Goal: Transaction & Acquisition: Purchase product/service

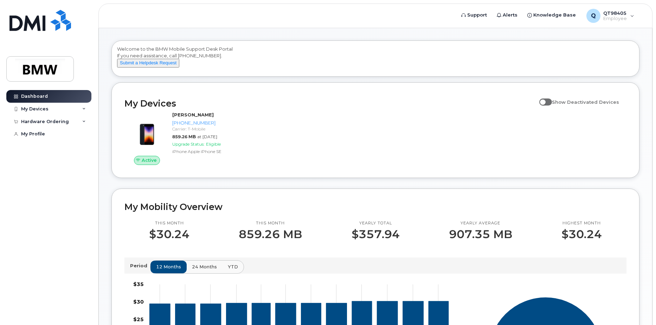
scroll to position [35, 0]
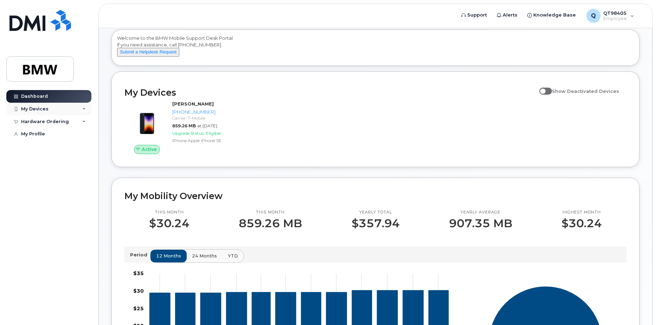
click at [84, 107] on icon at bounding box center [84, 109] width 4 height 4
click at [84, 107] on div "My Devices" at bounding box center [48, 109] width 85 height 13
click at [84, 120] on icon at bounding box center [84, 122] width 4 height 4
click at [36, 134] on div "New Order" at bounding box center [37, 134] width 27 height 6
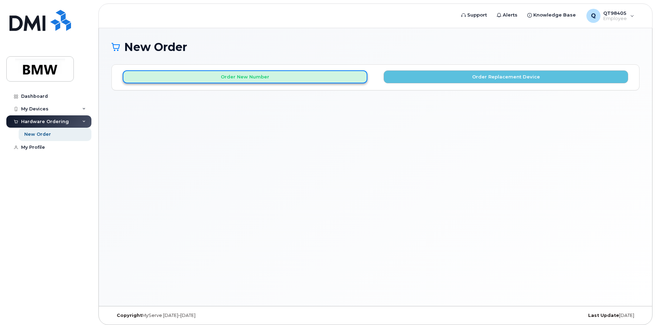
click at [213, 75] on button "Order New Number" at bounding box center [245, 76] width 245 height 13
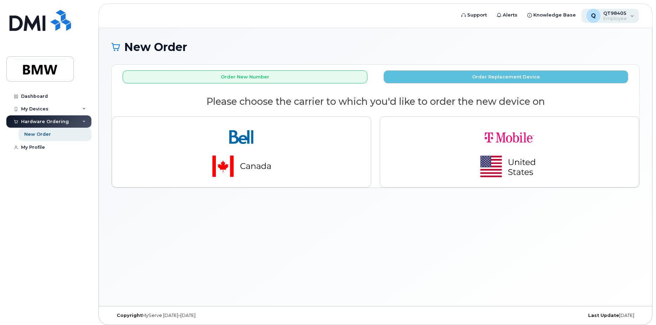
click at [625, 15] on span "QT98405" at bounding box center [615, 13] width 24 height 6
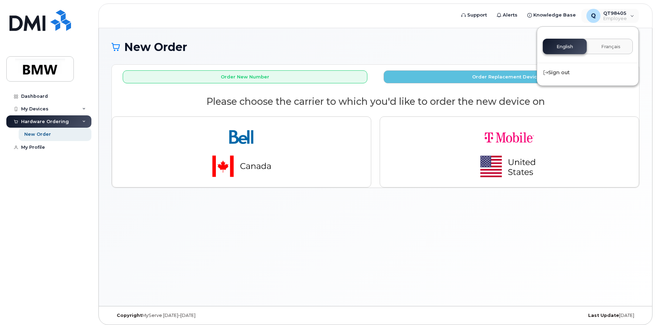
click at [476, 56] on div "New Order" at bounding box center [375, 53] width 528 height 24
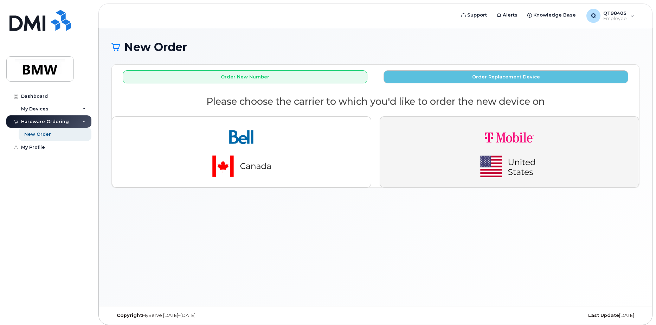
click at [495, 151] on img "button" at bounding box center [509, 151] width 98 height 59
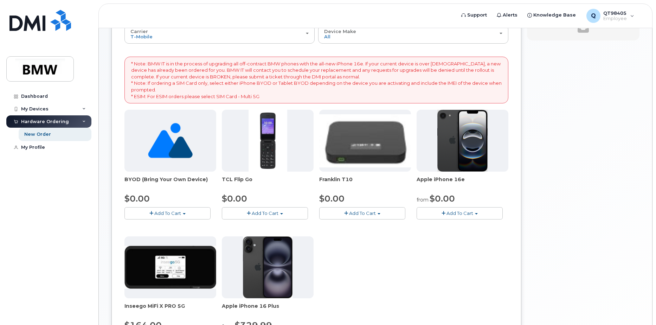
scroll to position [70, 0]
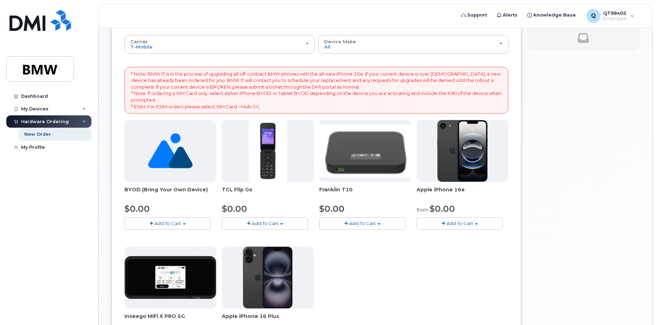
click at [453, 222] on span "Add To Cart" at bounding box center [460, 223] width 27 height 6
click at [459, 237] on link "$0.00 - 30 Month Activation (128GB)" at bounding box center [468, 236] width 101 height 9
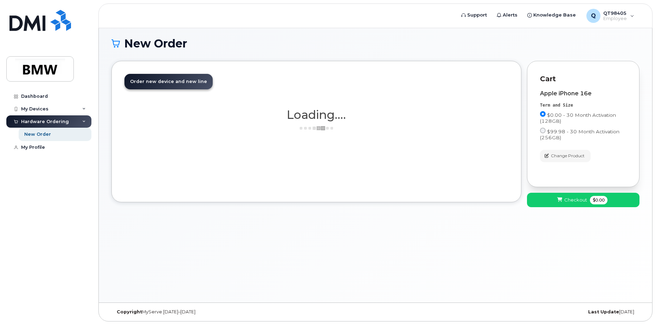
scroll to position [4, 0]
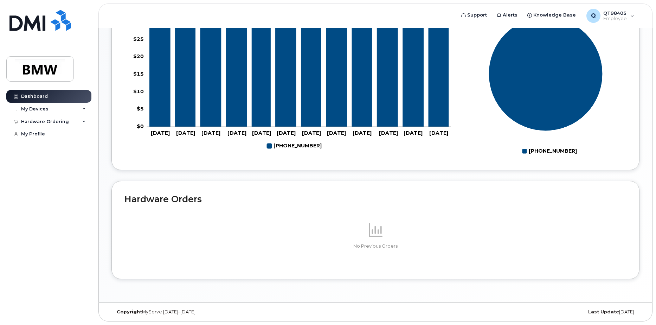
scroll to position [311, 0]
click at [53, 122] on div "Hardware Ordering" at bounding box center [45, 122] width 48 height 6
click at [26, 148] on div "My Profile" at bounding box center [33, 148] width 24 height 6
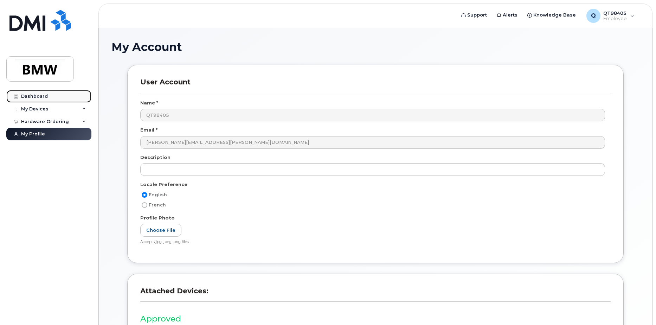
click at [36, 96] on div "Dashboard" at bounding box center [34, 97] width 27 height 6
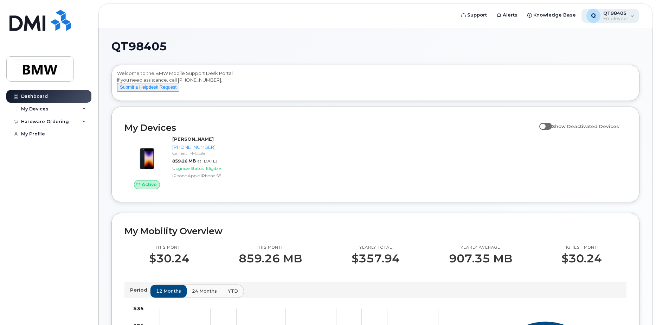
click at [621, 17] on span "Employee" at bounding box center [615, 19] width 24 height 6
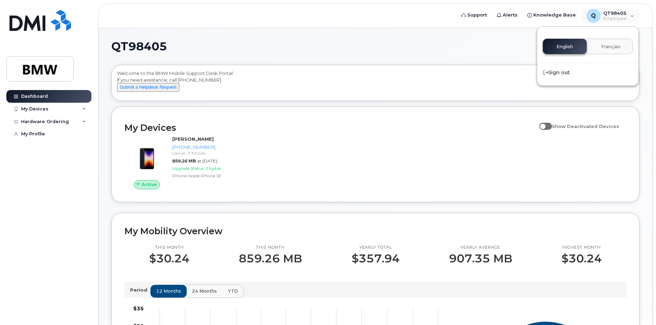
click at [516, 46] on h1 "QT98405" at bounding box center [373, 46] width 525 height 11
click at [28, 108] on div "My Devices" at bounding box center [34, 109] width 27 height 6
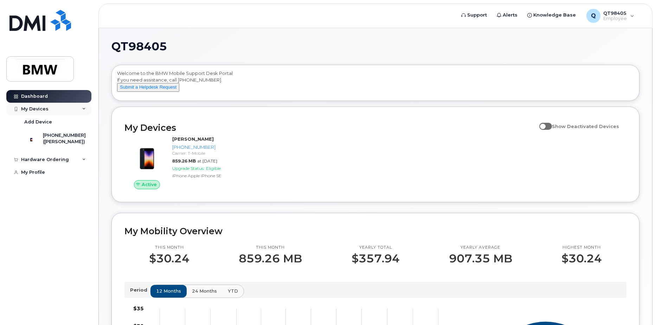
click at [28, 108] on div "My Devices" at bounding box center [34, 109] width 27 height 6
click at [16, 122] on icon at bounding box center [16, 122] width 4 height 4
click at [30, 134] on div "New Order" at bounding box center [37, 134] width 27 height 6
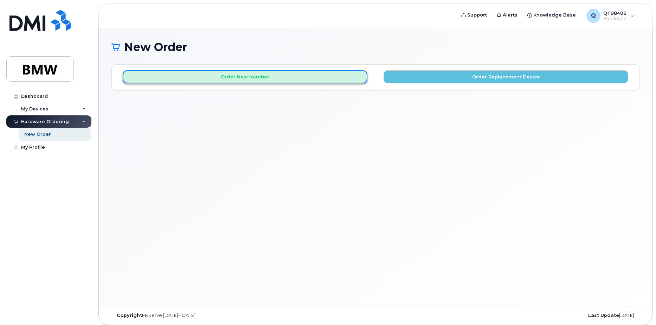
click at [267, 80] on button "Order New Number" at bounding box center [245, 76] width 245 height 13
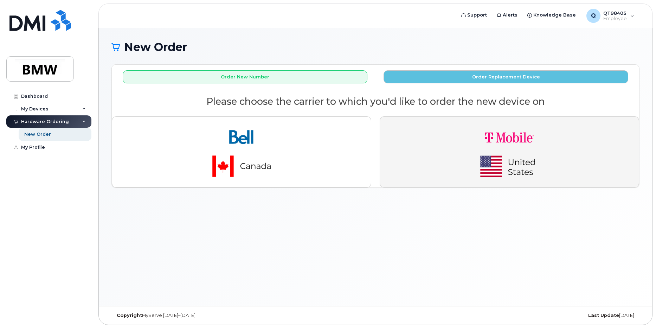
click at [481, 136] on img "button" at bounding box center [509, 151] width 98 height 59
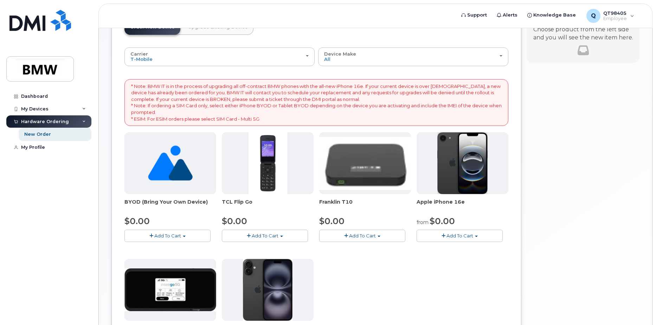
scroll to position [70, 0]
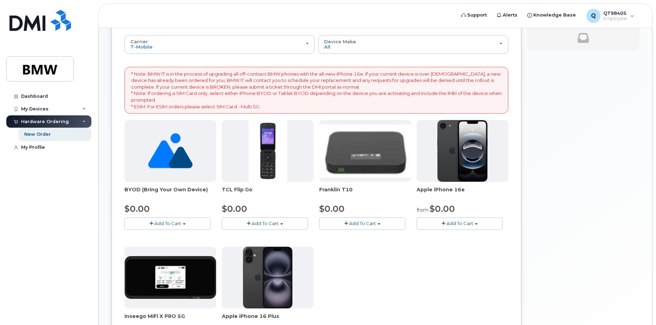
click at [449, 222] on span "Add To Cart" at bounding box center [460, 223] width 27 height 6
click at [451, 234] on link "$0.00 - 30 Month Activation (128GB)" at bounding box center [468, 236] width 101 height 9
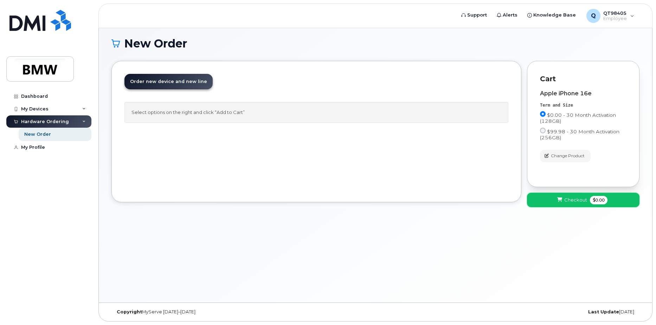
click at [550, 197] on button "Checkout $0.00" at bounding box center [583, 200] width 113 height 14
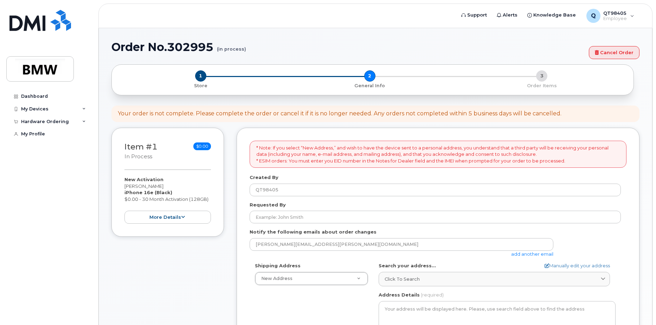
select select
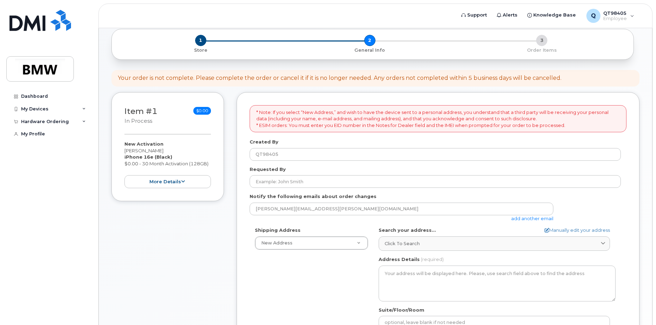
scroll to position [35, 0]
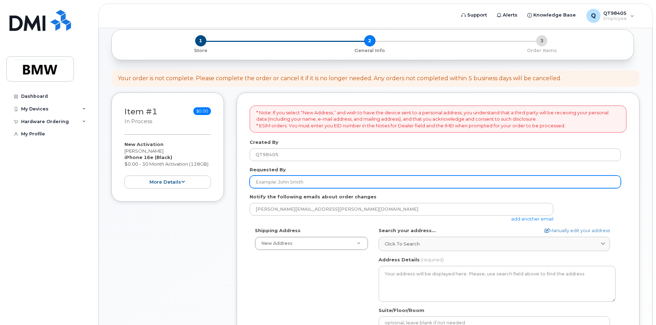
click at [290, 181] on input "Requested By" at bounding box center [435, 181] width 371 height 13
type input "[PERSON_NAME]"
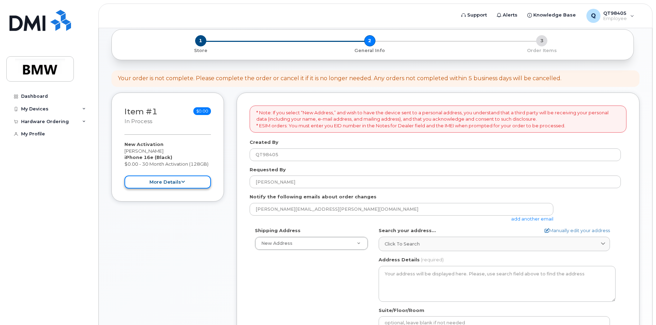
click at [178, 184] on button "more details" at bounding box center [167, 181] width 87 height 13
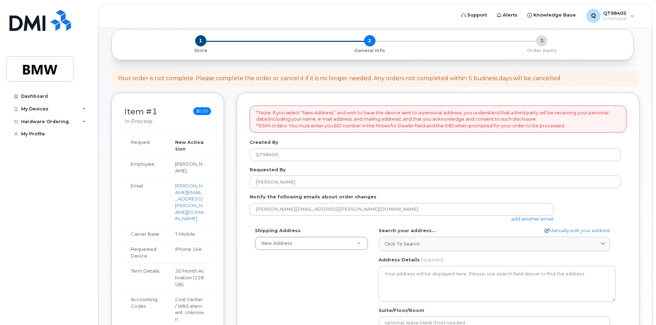
click at [228, 211] on div "Item #1 in process $0.00 New Activation Diane Carbone iPhone 16e (Black) $0.00 …" at bounding box center [375, 280] width 528 height 376
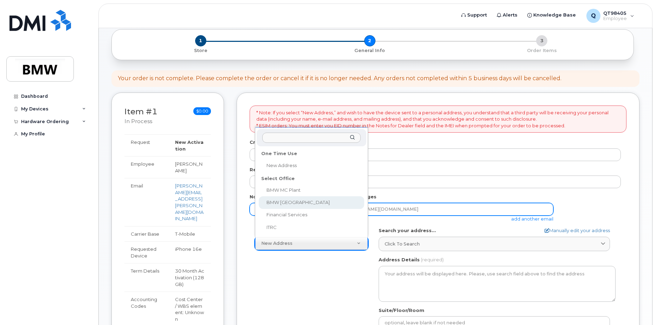
select select
type textarea "200 BMW Drive Woodcliff Lake NJ 07677 Woodcliff Lake New Jersey 07677"
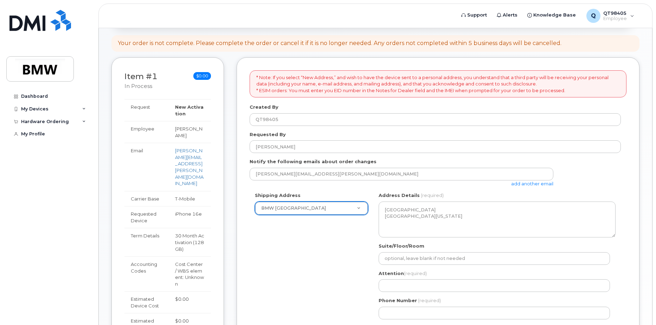
scroll to position [105, 0]
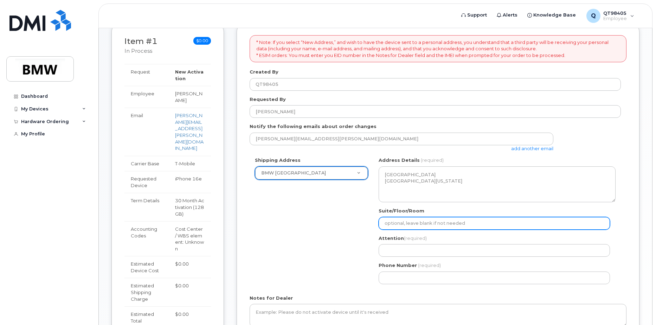
click at [411, 223] on input "Suite/Floor/Room" at bounding box center [494, 223] width 231 height 13
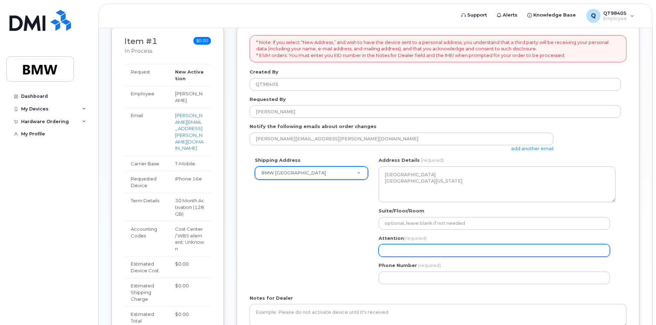
click at [405, 248] on input "Attention (required)" at bounding box center [494, 250] width 231 height 13
select select
type input "D"
select select
type input "Di"
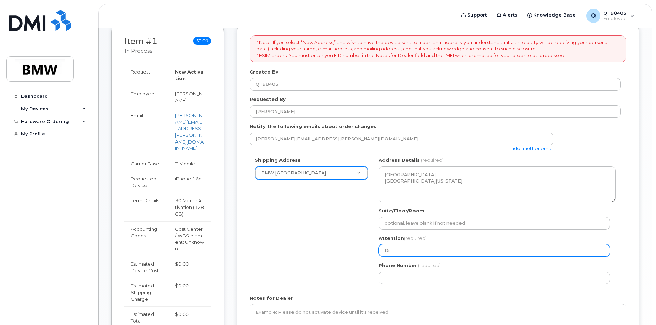
select select
type input "Dia"
select select
type input "Dian"
select select
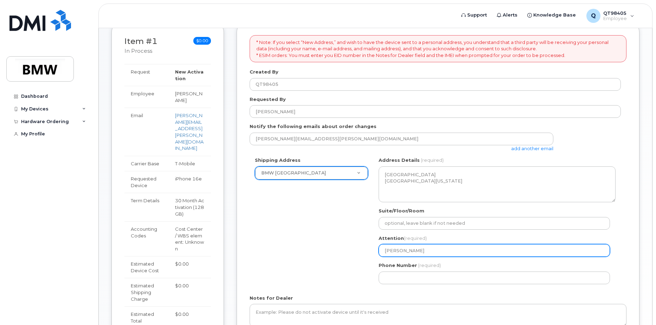
type input "Diane"
select select
type input "Diane C"
select select
type input "Diane Ca"
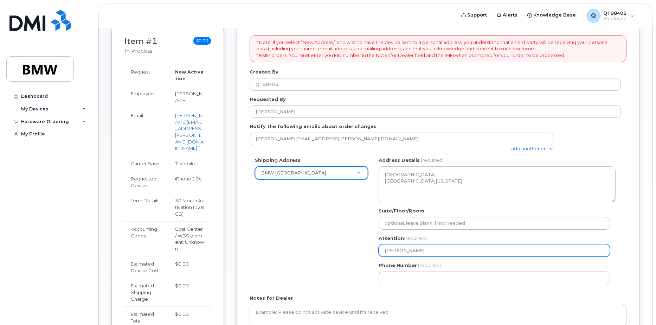
select select
type input "Diane Car"
select select
type input "Diane Carv"
select select
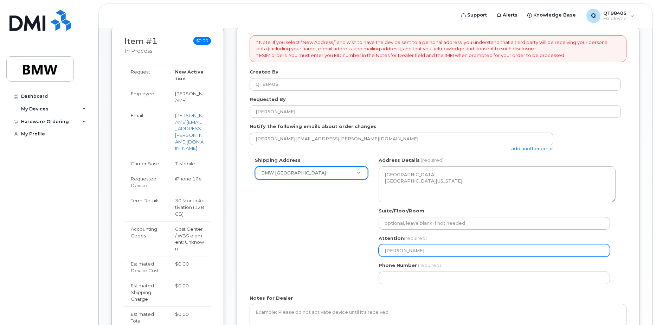
type input "Diane Carvo"
select select
type input "Diane Carvon"
select select
type input "Diane Carvo"
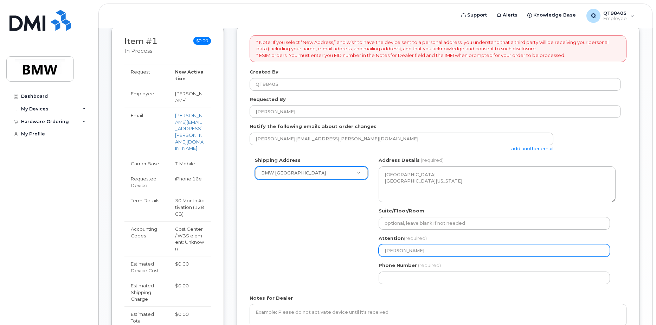
select select
type input "Diane Carv"
select select
type input "Diane Car"
select select
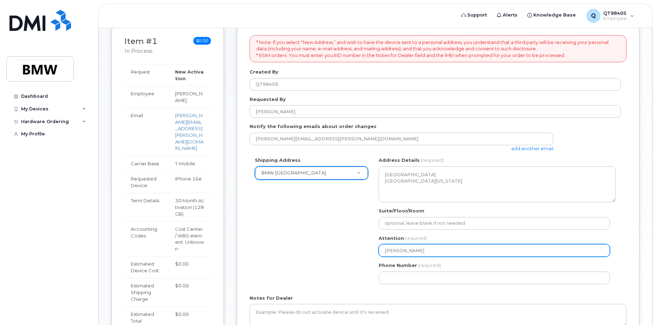
type input "Diane Carb"
select select
type input "Diane Carbo"
select select
type input "Diane Carbon"
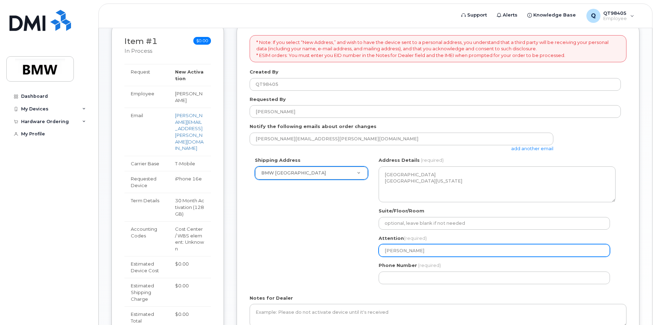
select select
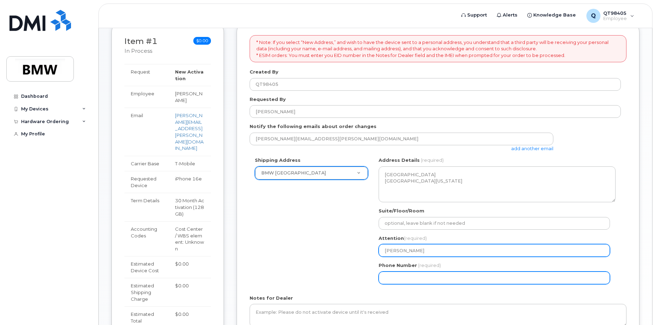
type input "Diane Carbone"
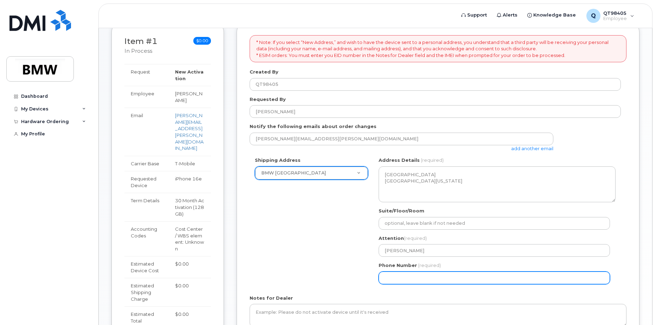
click at [398, 275] on input "Phone Number" at bounding box center [494, 277] width 231 height 13
type input "2013073611"
select select
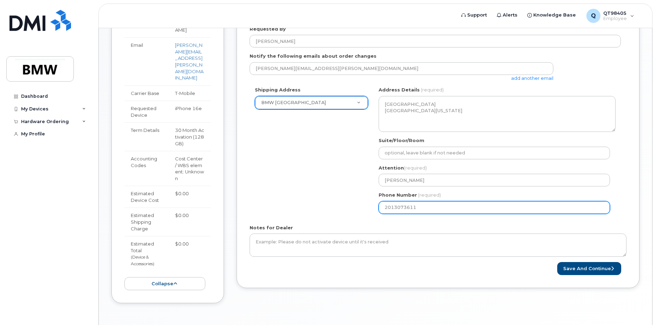
scroll to position [185, 0]
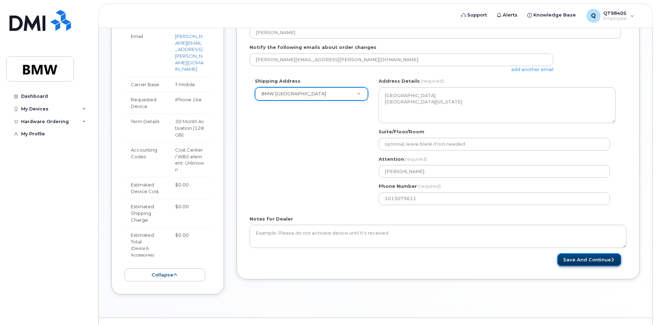
click at [588, 262] on button "Save and Continue" at bounding box center [589, 259] width 64 height 13
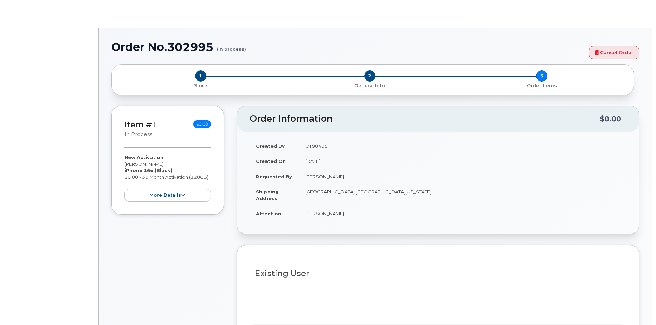
select select "1885307"
radio input "true"
type input "1897972"
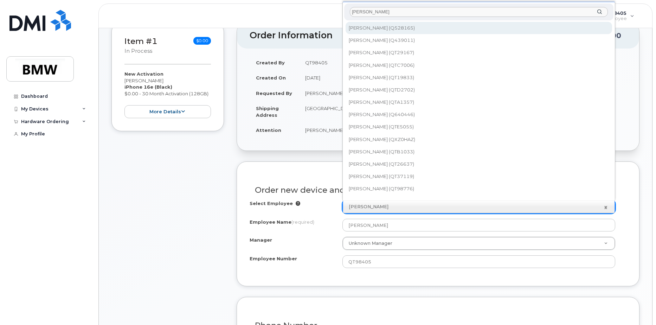
scroll to position [6, 0]
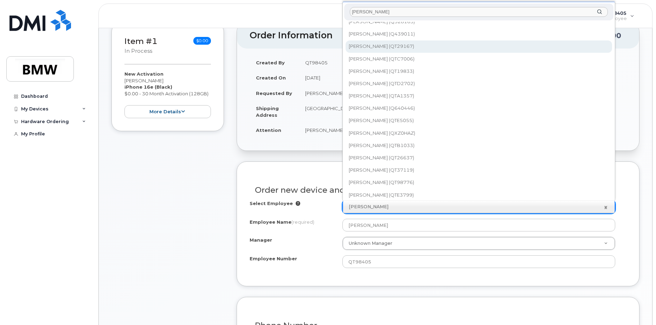
type input "[PERSON_NAME]"
type input "1895252"
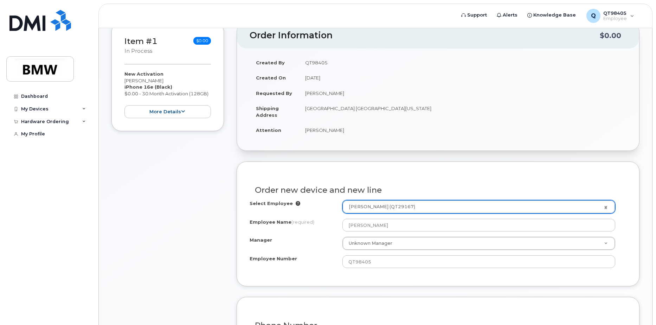
type input "[PERSON_NAME]"
select select "? number:1897024 ?"
type input "QT29167"
select select "1897024"
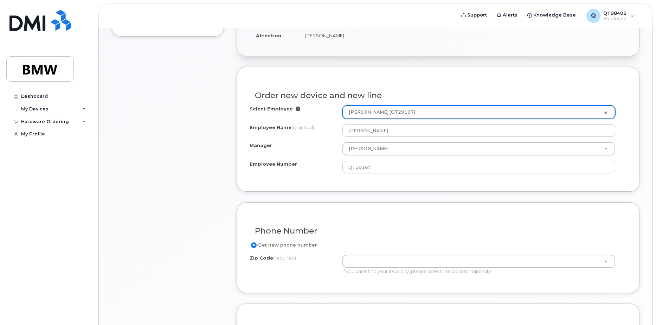
scroll to position [211, 0]
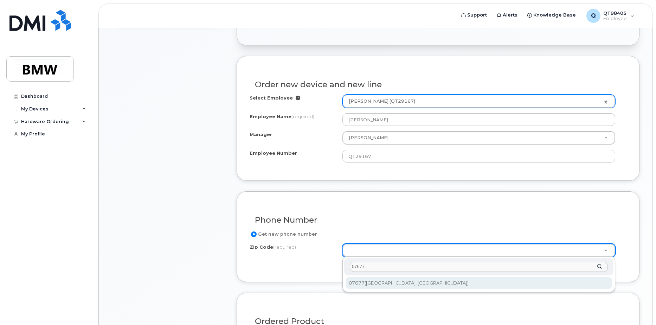
type input "07677"
type input "07677 (Woodcliff Lake, NJ)"
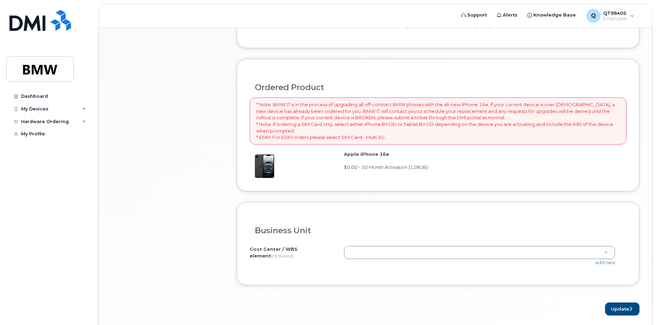
scroll to position [457, 0]
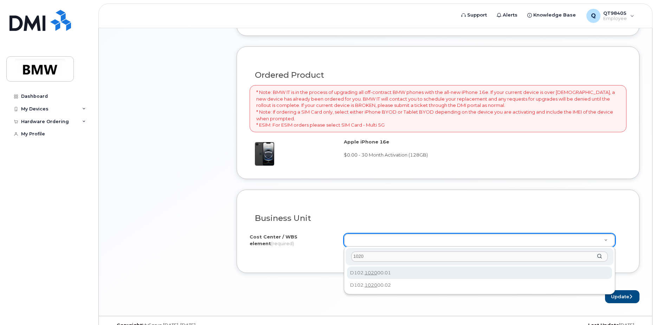
type input "1020"
type input "D102.102000.01"
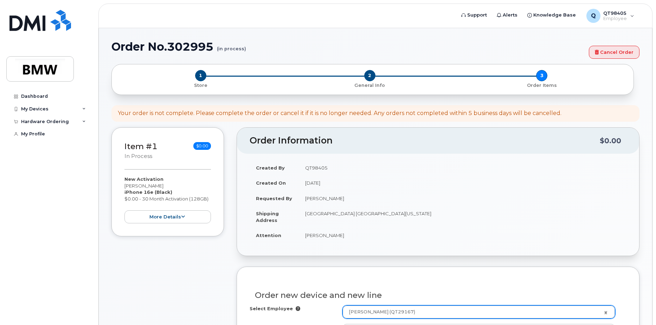
scroll to position [0, 0]
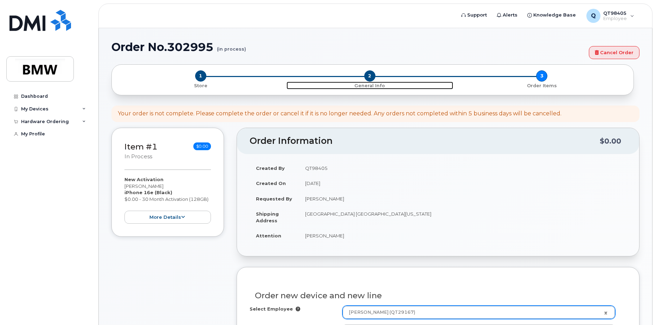
click at [370, 77] on span "2" at bounding box center [369, 75] width 11 height 11
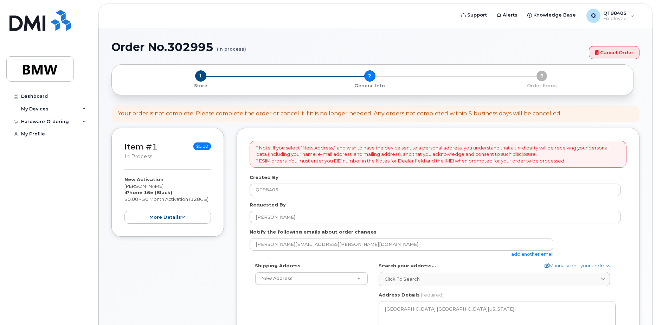
select select
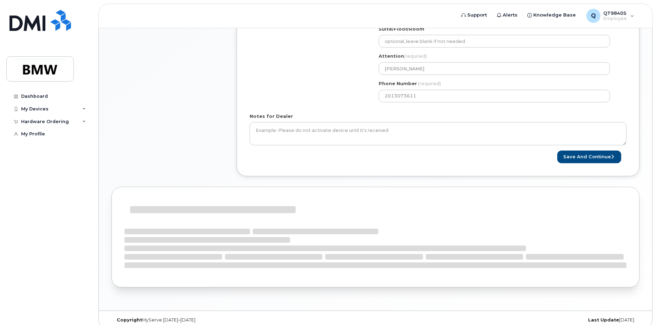
scroll to position [213, 0]
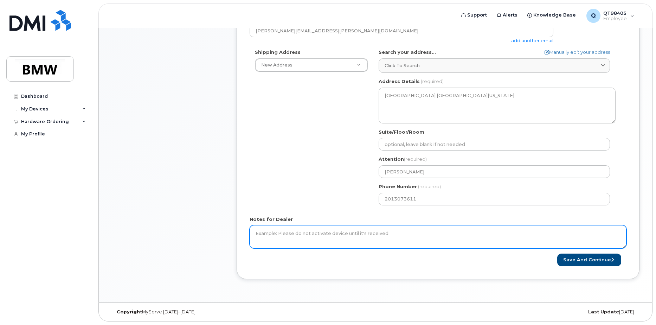
click at [260, 234] on textarea "Notes for Dealer" at bounding box center [438, 236] width 377 height 23
click at [401, 233] on textarea "Cell Phone for Howard Harris - does not currently have a compnay cell phone" at bounding box center [438, 236] width 377 height 23
type textarea "Cell Phone for Howard Harris - does not currently have a company cell phone"
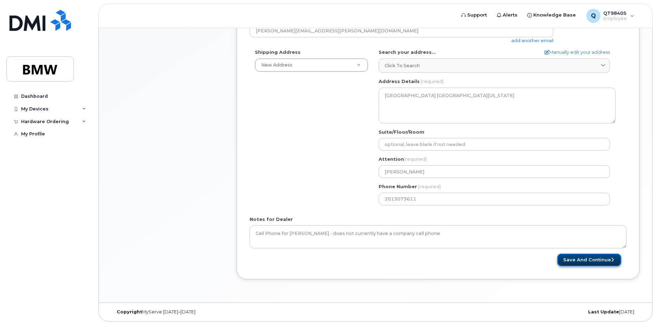
click at [570, 257] on button "Save and Continue" at bounding box center [589, 260] width 64 height 13
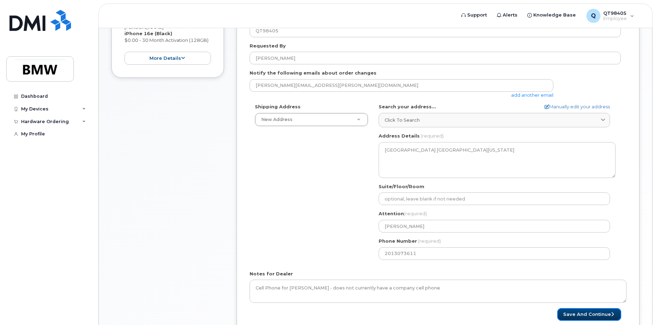
scroll to position [143, 0]
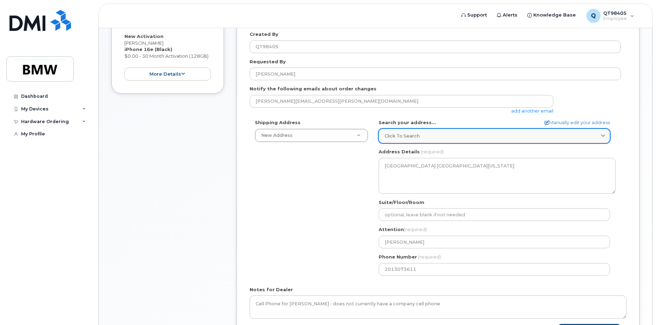
click at [412, 138] on span "Click to search" at bounding box center [402, 136] width 35 height 7
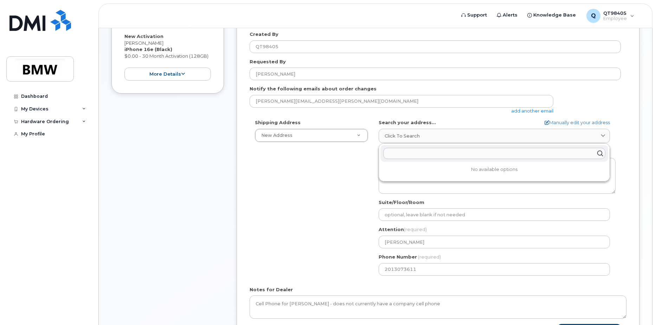
click at [408, 153] on input "text" at bounding box center [494, 153] width 222 height 11
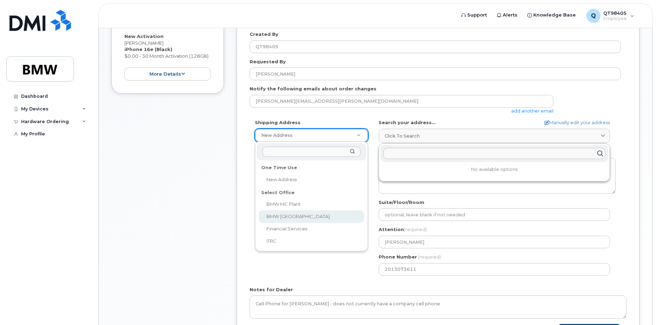
select select
type textarea "200 BMW Drive Woodcliff Lake NJ 07677 Woodcliff Lake New Jersey 07677"
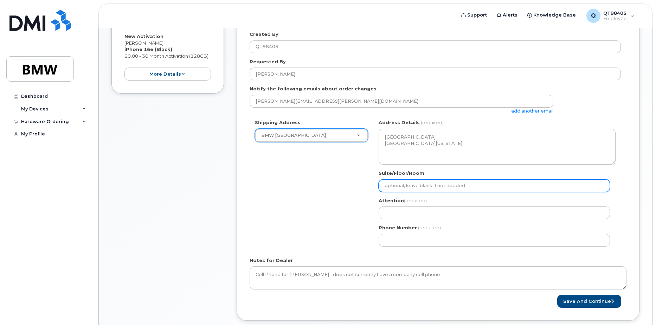
click at [431, 185] on input "Suite/Floor/Room" at bounding box center [494, 185] width 231 height 13
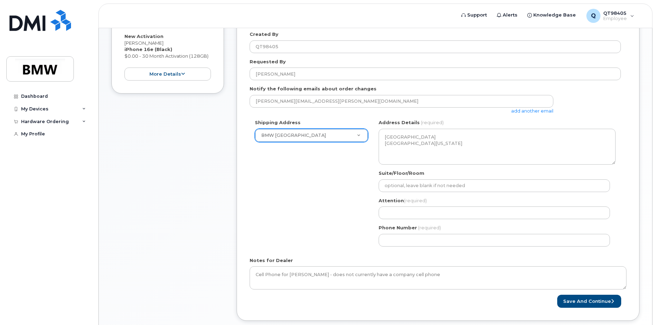
click at [350, 188] on div "Shipping Address BMW North America New Address BMW MC Plant BMW North America F…" at bounding box center [435, 185] width 371 height 132
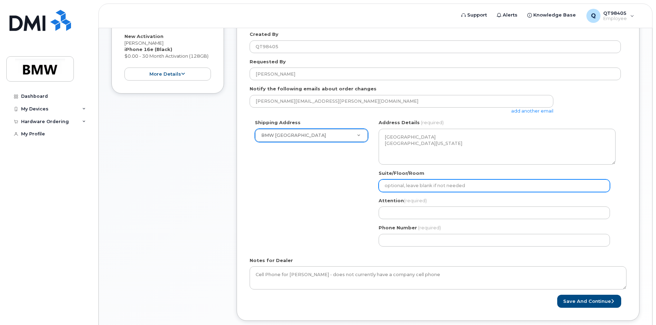
click at [414, 184] on input "Suite/Floor/Room" at bounding box center [494, 185] width 231 height 13
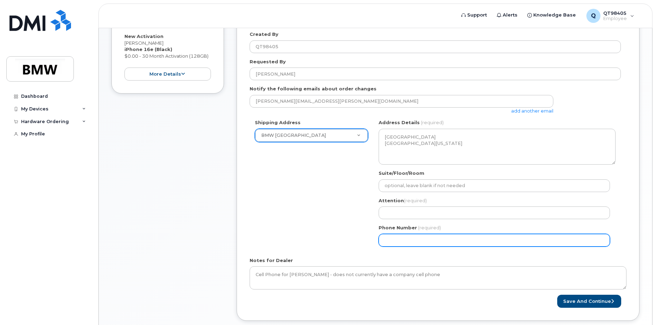
click at [399, 239] on input "Phone Number" at bounding box center [494, 240] width 231 height 13
type input "2013073611"
select select
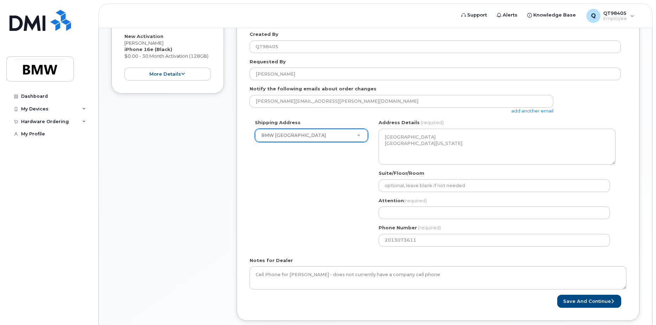
click at [405, 206] on div "Attention (required)" at bounding box center [497, 208] width 237 height 22
click at [580, 304] on button "Save and Continue" at bounding box center [589, 301] width 64 height 13
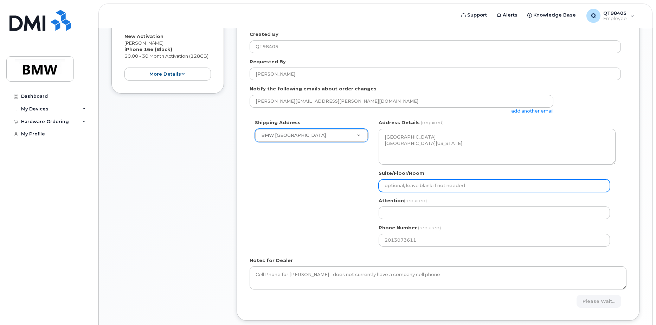
click at [399, 182] on input "Suite/Floor/Room" at bounding box center [494, 185] width 231 height 13
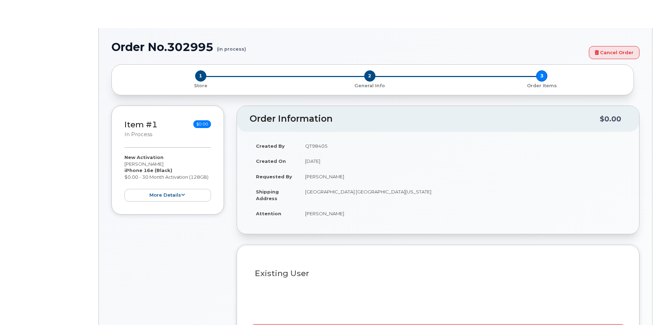
select select "1885307"
radio input "true"
type input "1897972"
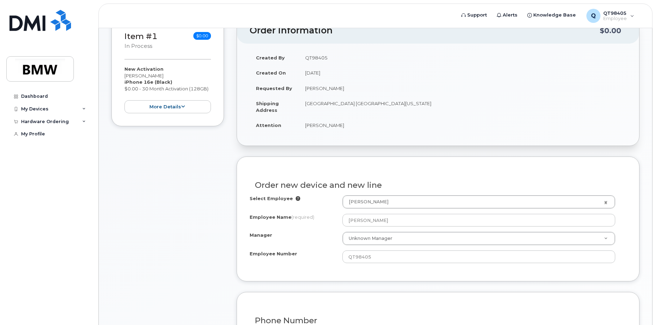
scroll to position [75, 0]
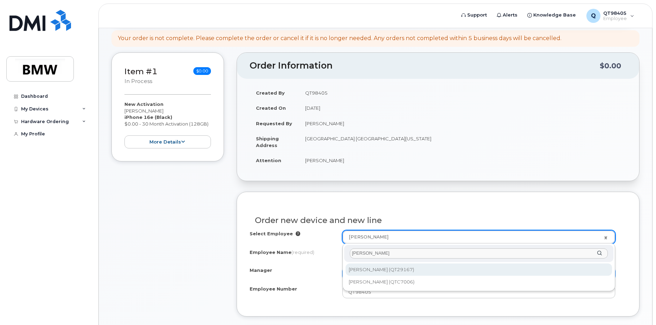
type input "[PERSON_NAME]"
type input "1895252"
type input "[PERSON_NAME]"
type input "QT29167"
select select "1897024"
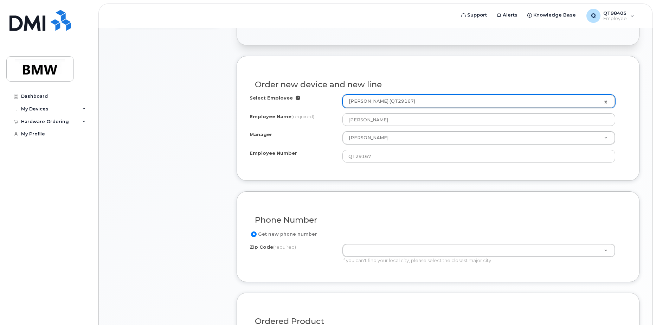
scroll to position [216, 0]
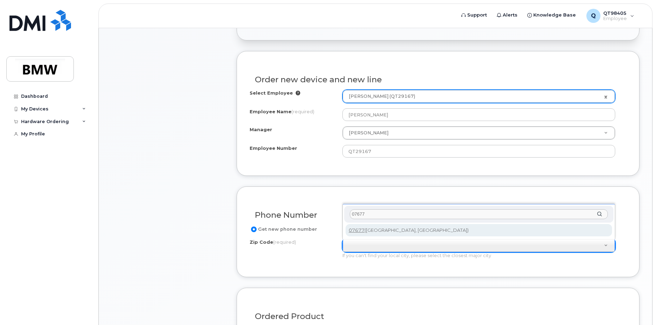
type input "07677"
type input "07677 ([GEOGRAPHIC_DATA], [GEOGRAPHIC_DATA])"
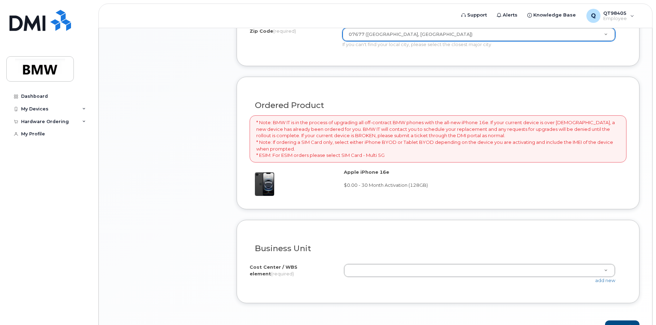
scroll to position [462, 0]
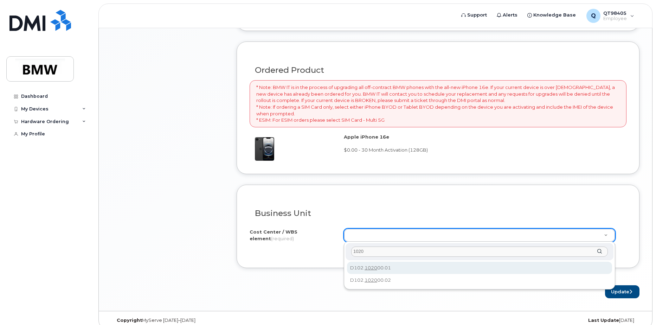
type input "1020"
type input "D102.102000.01"
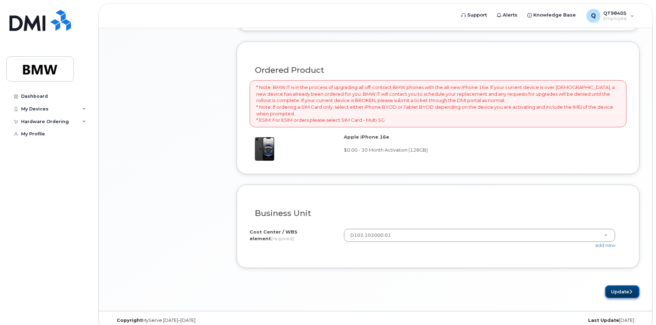
click at [614, 292] on button "Update" at bounding box center [622, 291] width 34 height 13
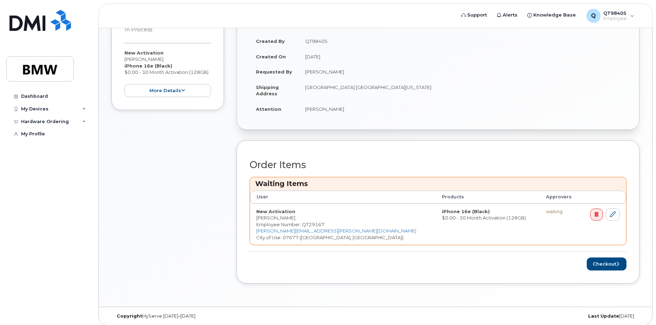
scroll to position [161, 0]
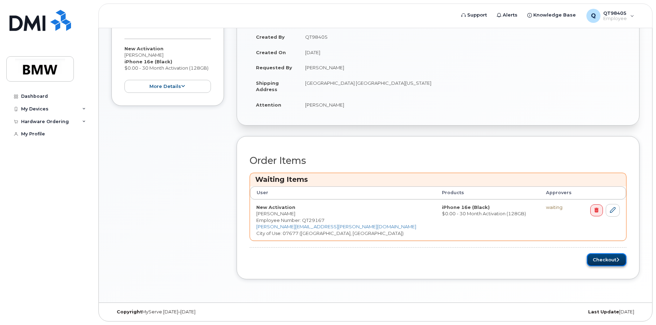
click at [605, 261] on button "Checkout" at bounding box center [607, 259] width 40 height 13
